Goal: Transaction & Acquisition: Purchase product/service

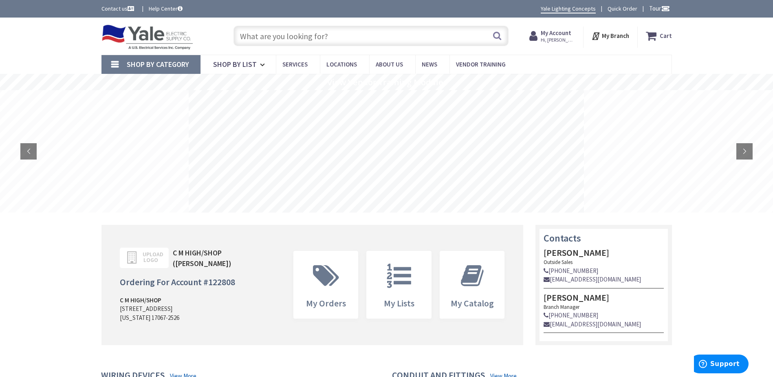
click at [328, 40] on input "text" at bounding box center [371, 36] width 275 height 20
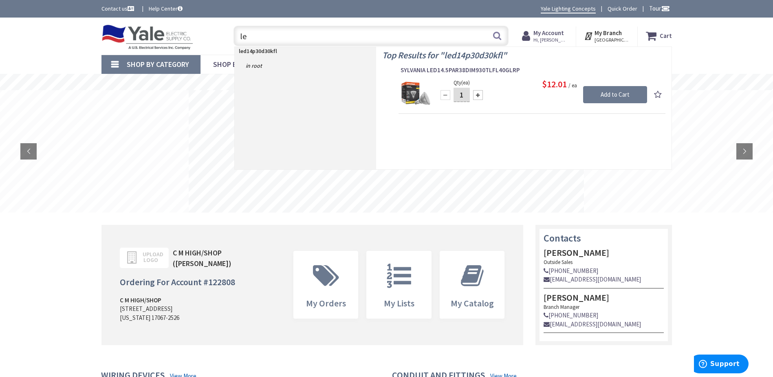
type input "l"
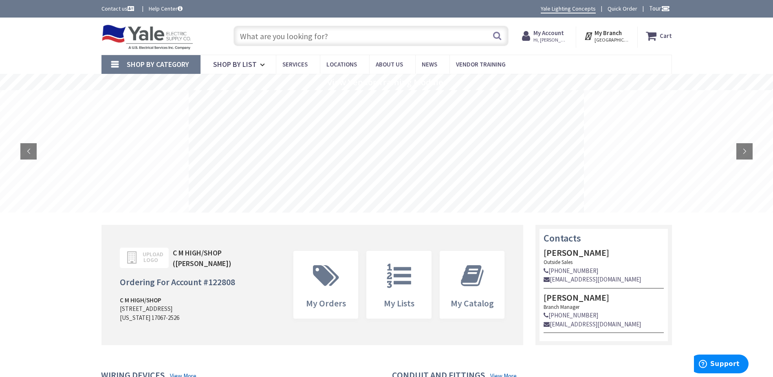
click at [251, 31] on input "text" at bounding box center [371, 36] width 275 height 20
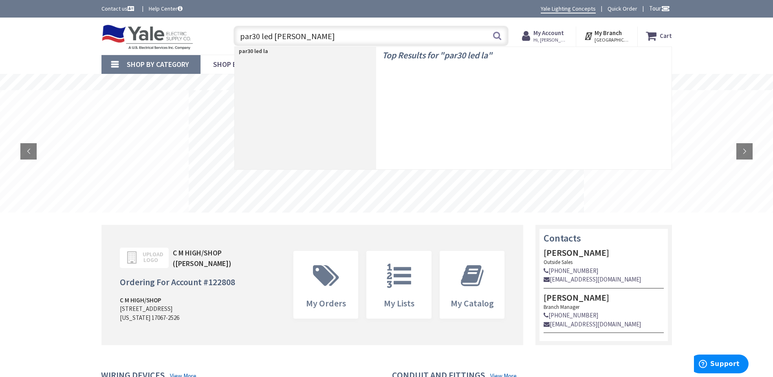
type input "par30 led lamp"
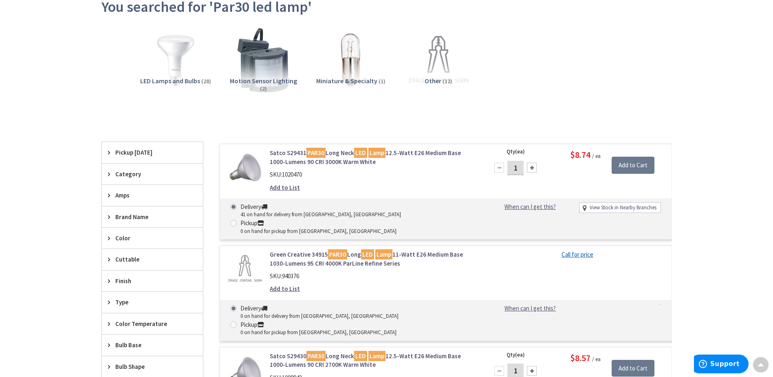
scroll to position [85, 0]
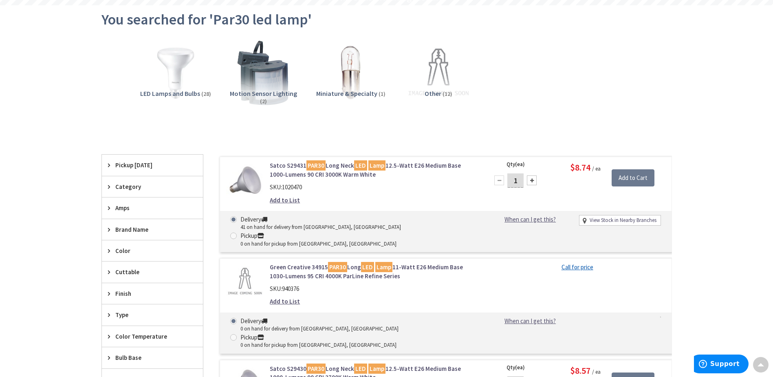
click at [340, 169] on link "Satco S29431 PAR30 Long Neck LED Lamp 12.5-Watt E26 Medium Base 1000-Lumens 90 …" at bounding box center [373, 170] width 207 height 18
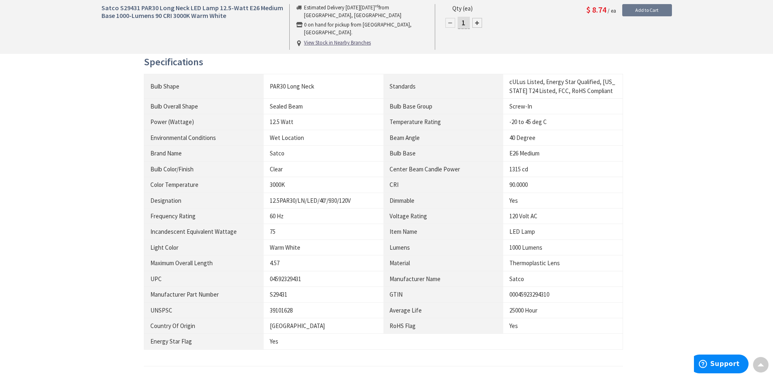
scroll to position [408, 0]
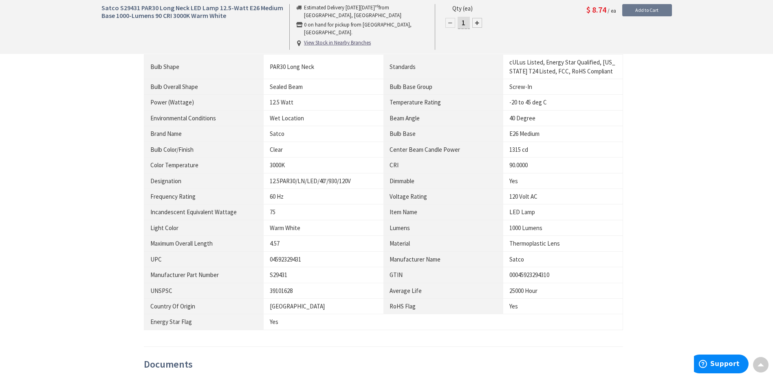
click at [103, 127] on div "Description 12.5W LED LAMP 3 years warranty × Product Video Specifications Bulb…" at bounding box center [386, 194] width 583 height 452
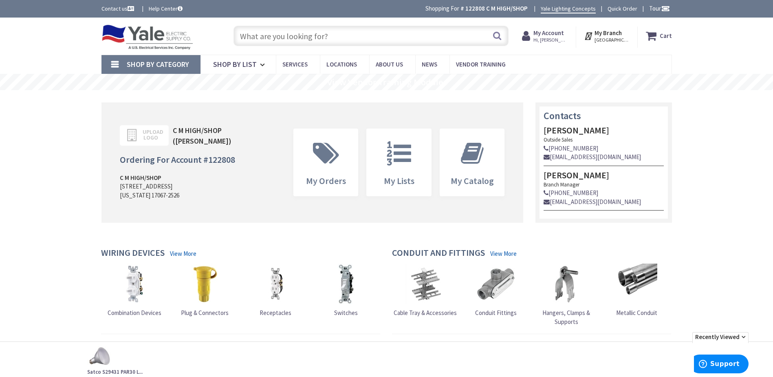
click at [100, 354] on img at bounding box center [99, 356] width 24 height 24
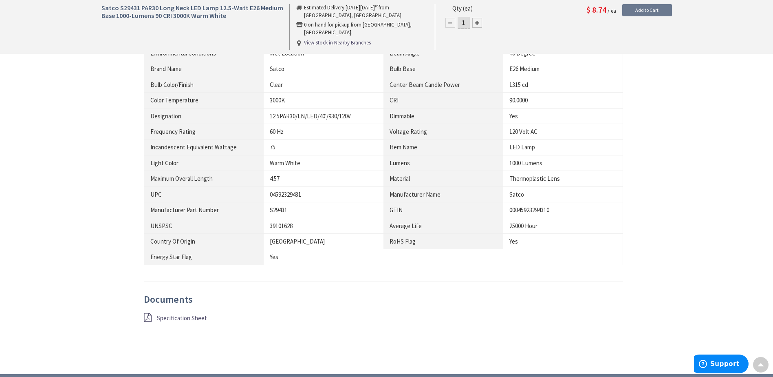
scroll to position [530, 0]
